Goal: Check status: Check status

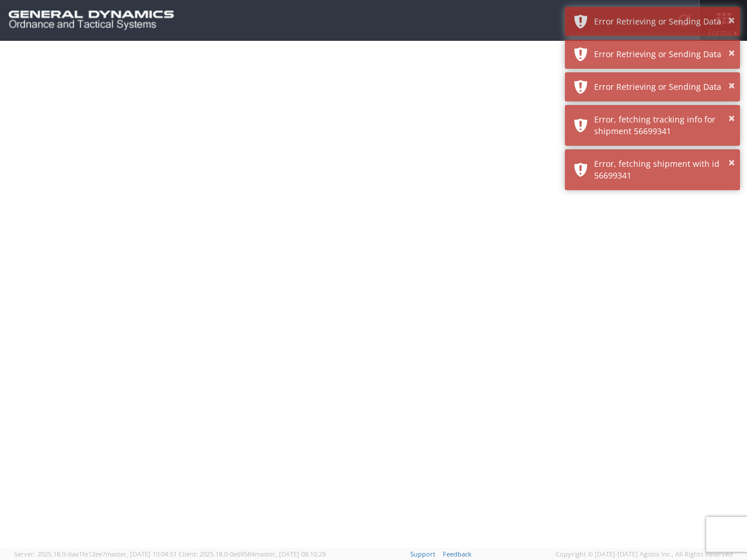
click at [374, 301] on div at bounding box center [373, 294] width 747 height 507
click at [653, 22] on div "Error Retrieving or Sending Data" at bounding box center [662, 22] width 137 height 12
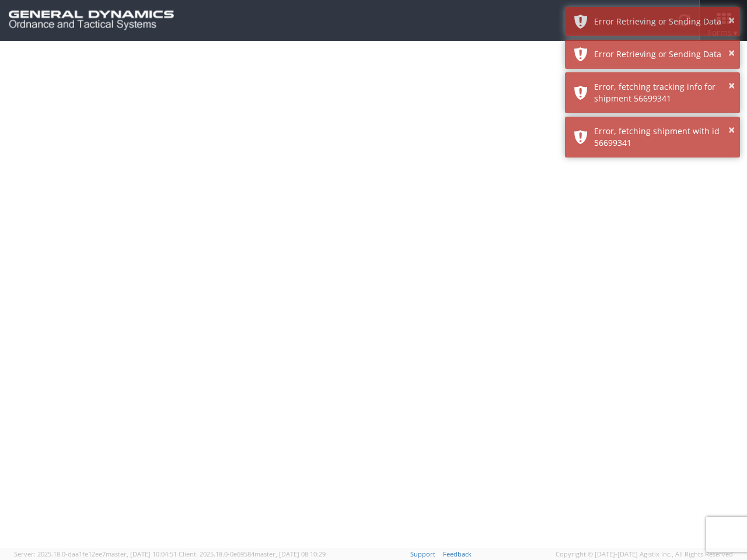
click at [653, 54] on div "Error Retrieving or Sending Data" at bounding box center [662, 54] width 137 height 12
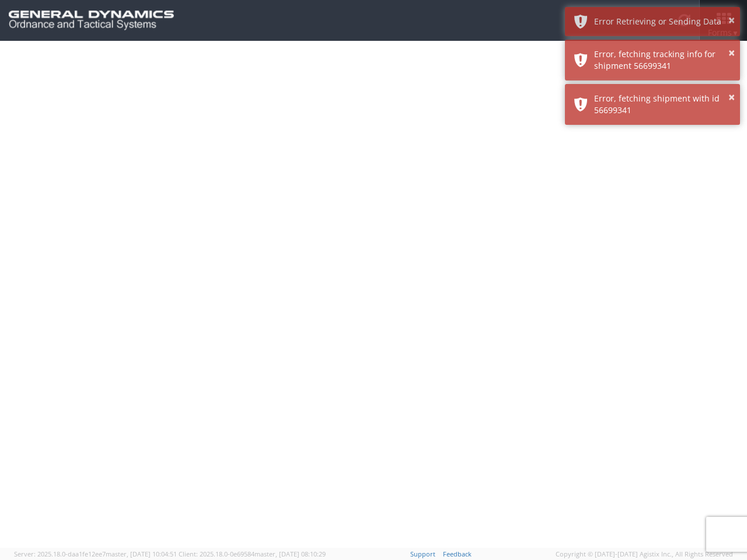
click at [653, 87] on div "× Error, fetching shipment with id 56699341" at bounding box center [652, 104] width 175 height 41
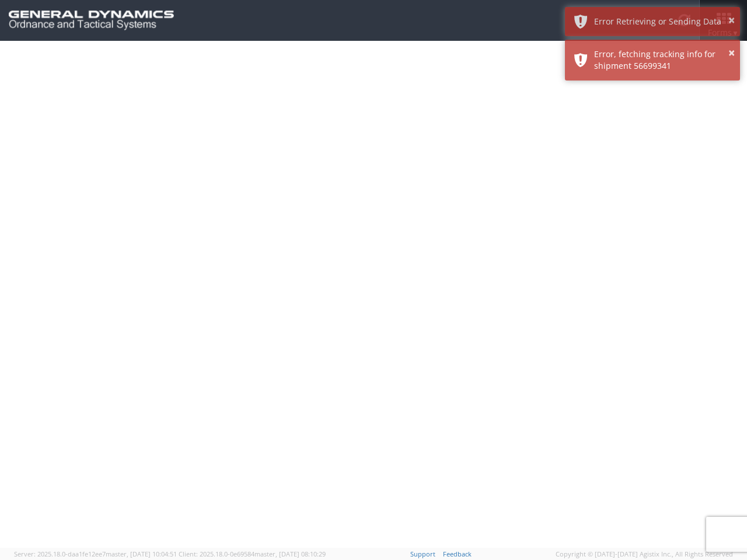
click at [653, 126] on div at bounding box center [373, 294] width 747 height 507
click at [653, 170] on div at bounding box center [373, 294] width 747 height 507
